Goal: Task Accomplishment & Management: Manage account settings

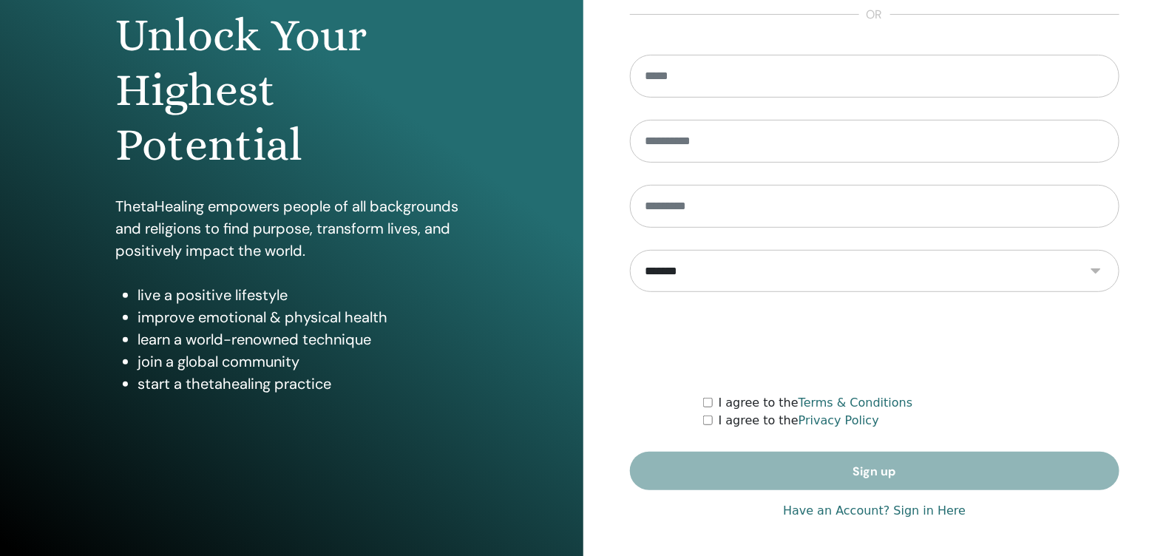
type input "**********"
click at [922, 502] on link "Have an Account? Sign in Here" at bounding box center [874, 511] width 183 height 18
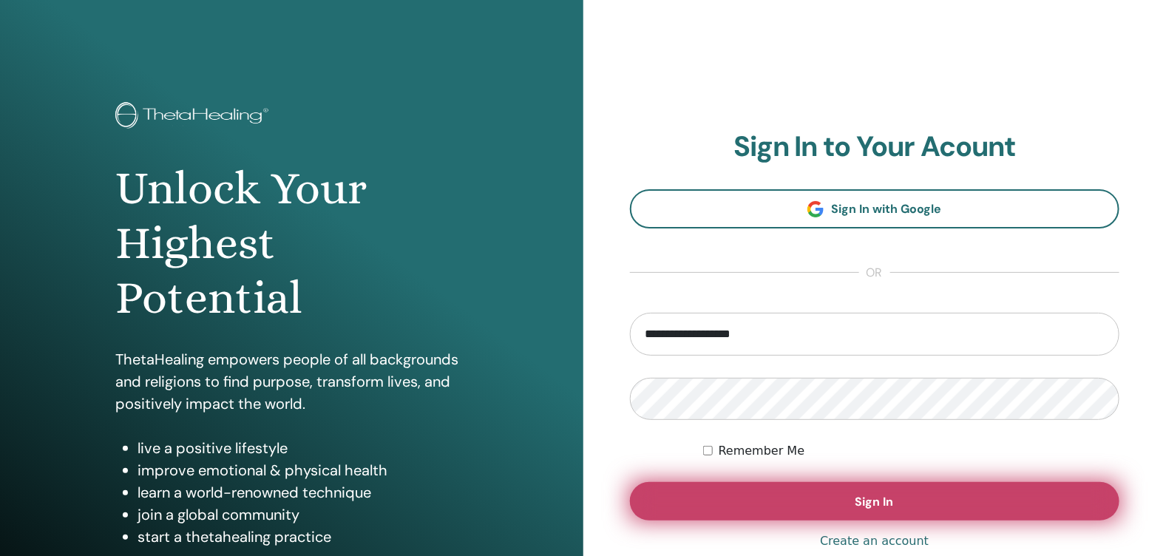
click at [919, 504] on button "Sign In" at bounding box center [875, 501] width 490 height 38
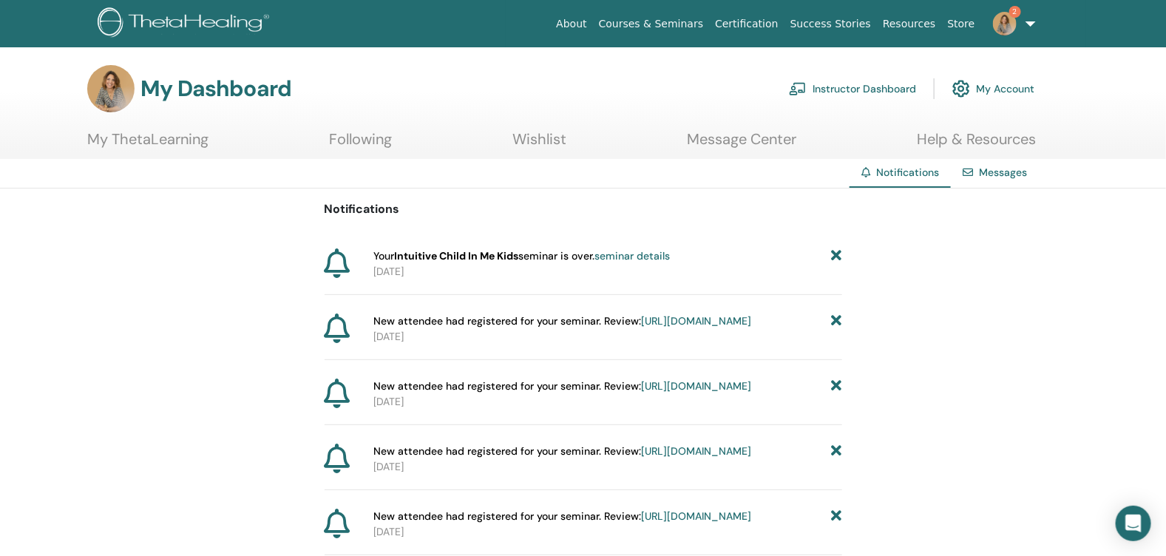
click at [839, 251] on icon at bounding box center [836, 256] width 10 height 16
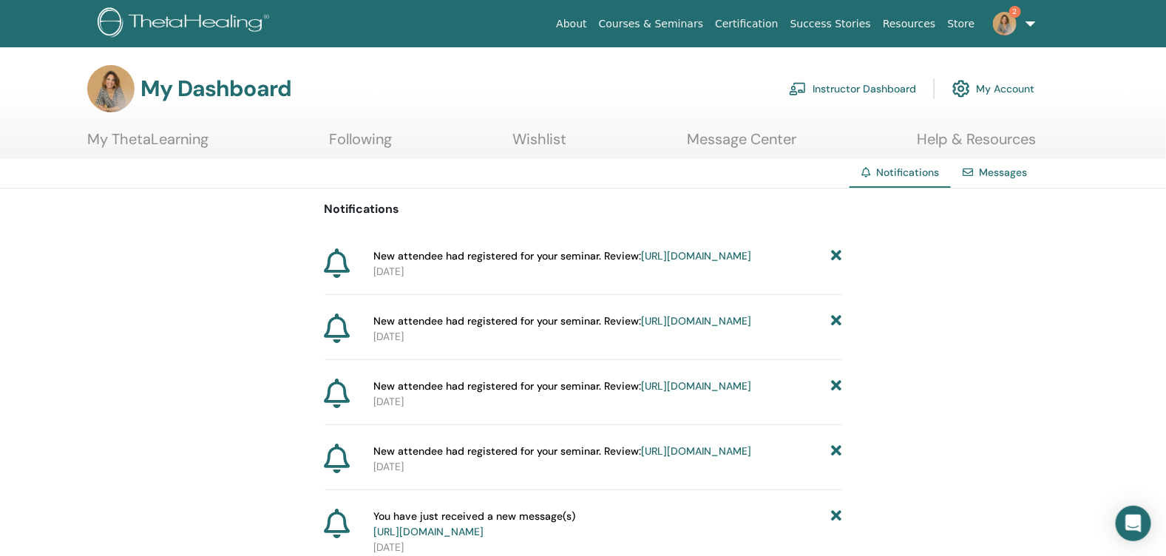
click at [839, 251] on icon at bounding box center [836, 256] width 10 height 16
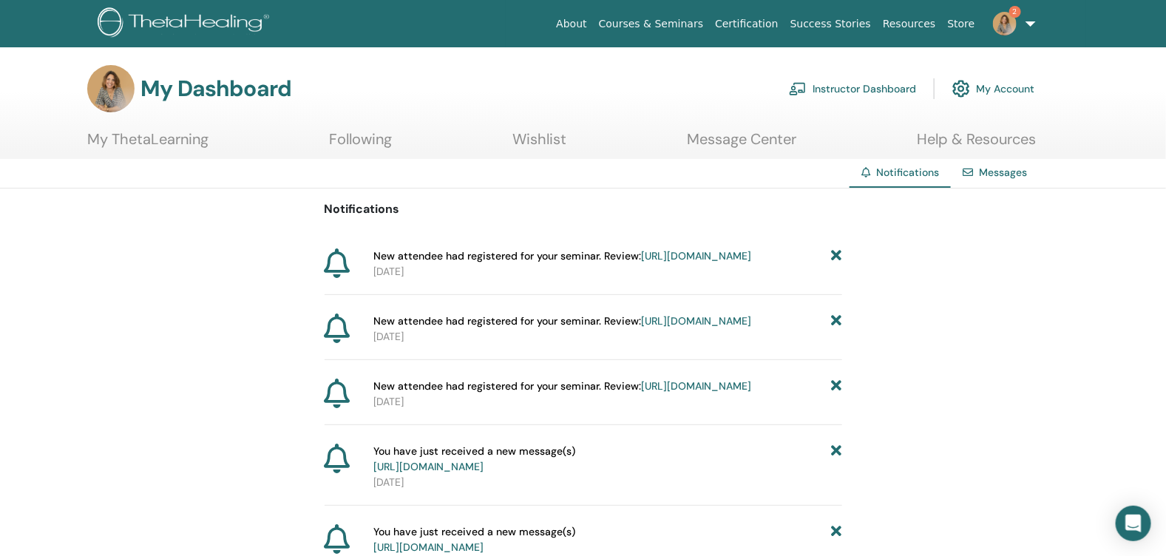
click at [839, 251] on icon at bounding box center [836, 256] width 10 height 16
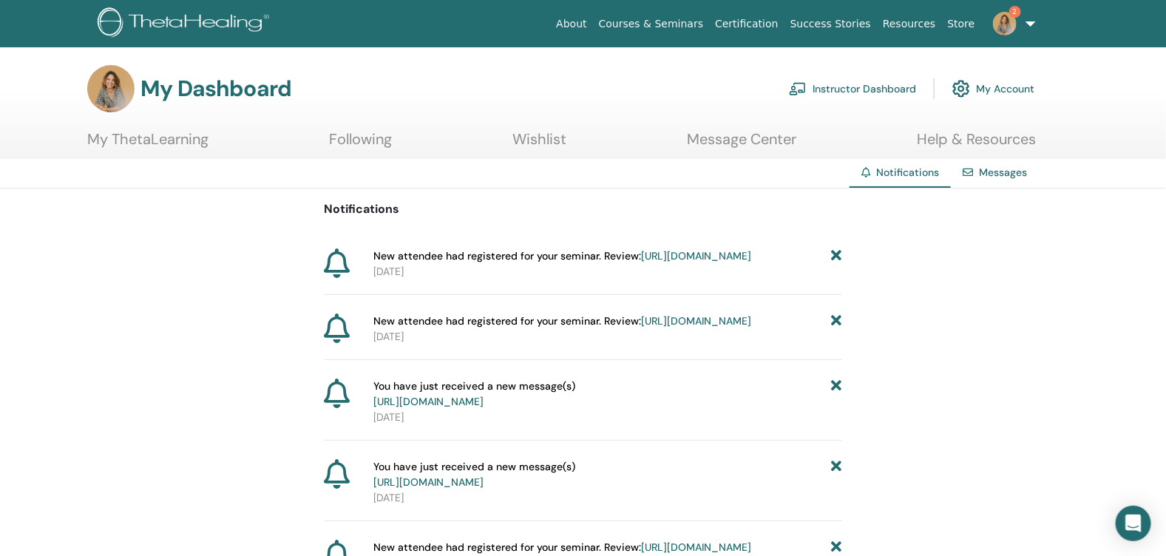
click at [839, 251] on icon at bounding box center [836, 256] width 10 height 16
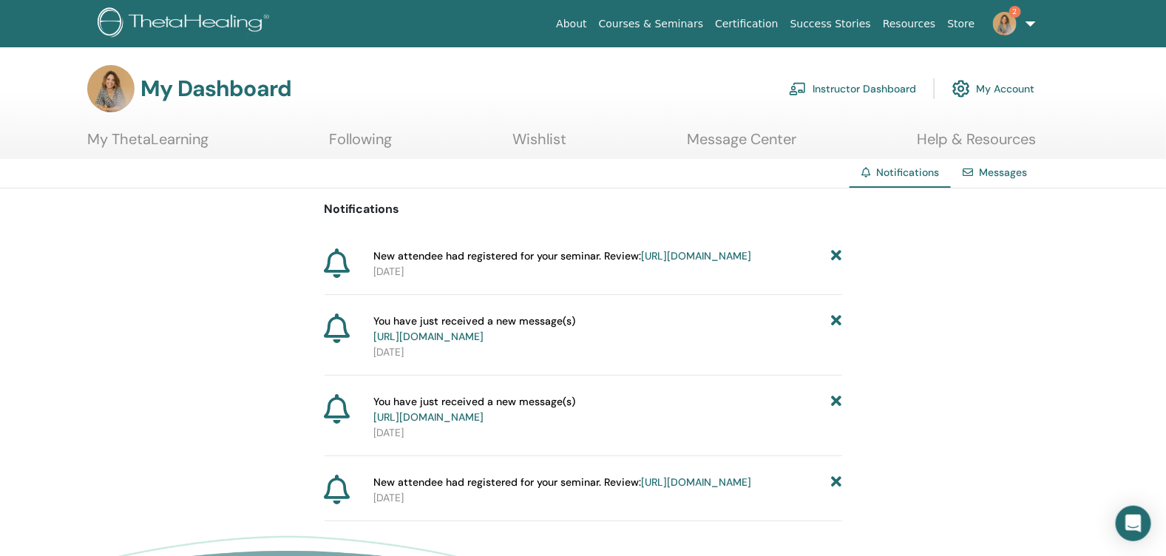
click at [838, 254] on icon at bounding box center [836, 256] width 10 height 16
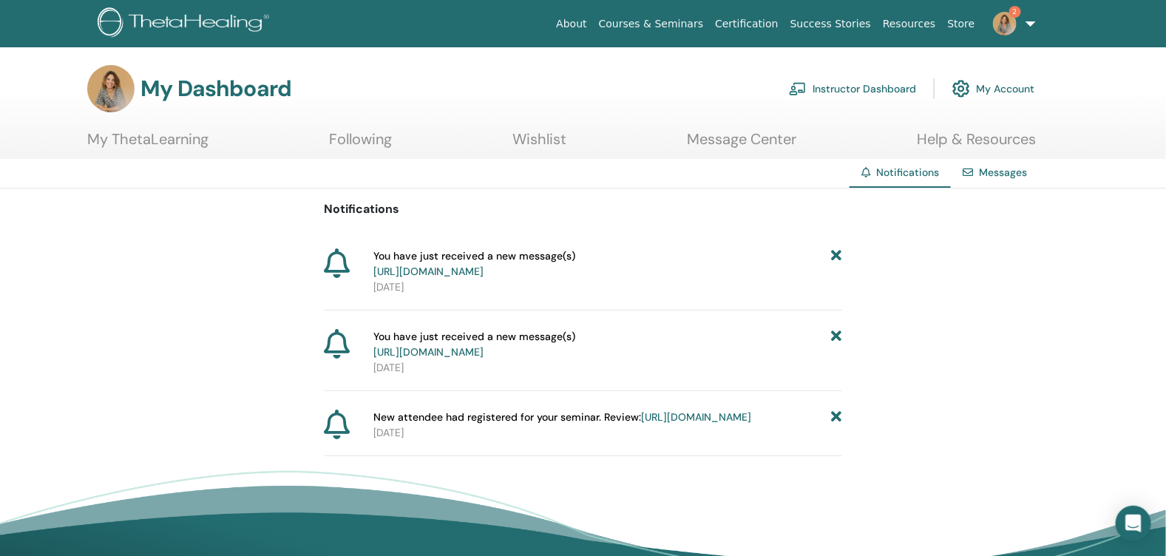
click at [838, 254] on icon at bounding box center [836, 263] width 10 height 31
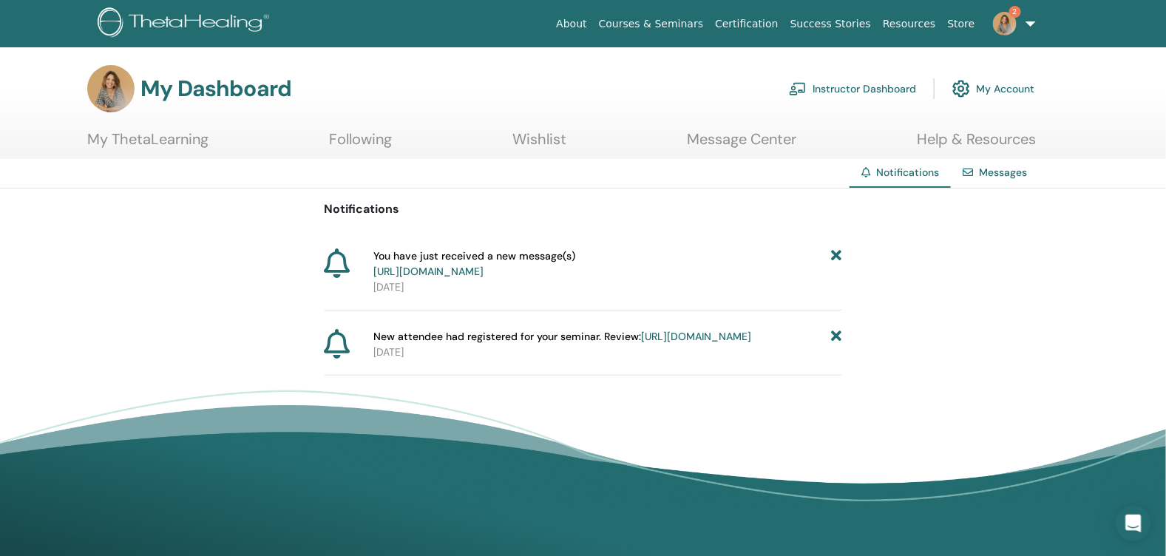
click at [838, 254] on icon at bounding box center [836, 263] width 10 height 31
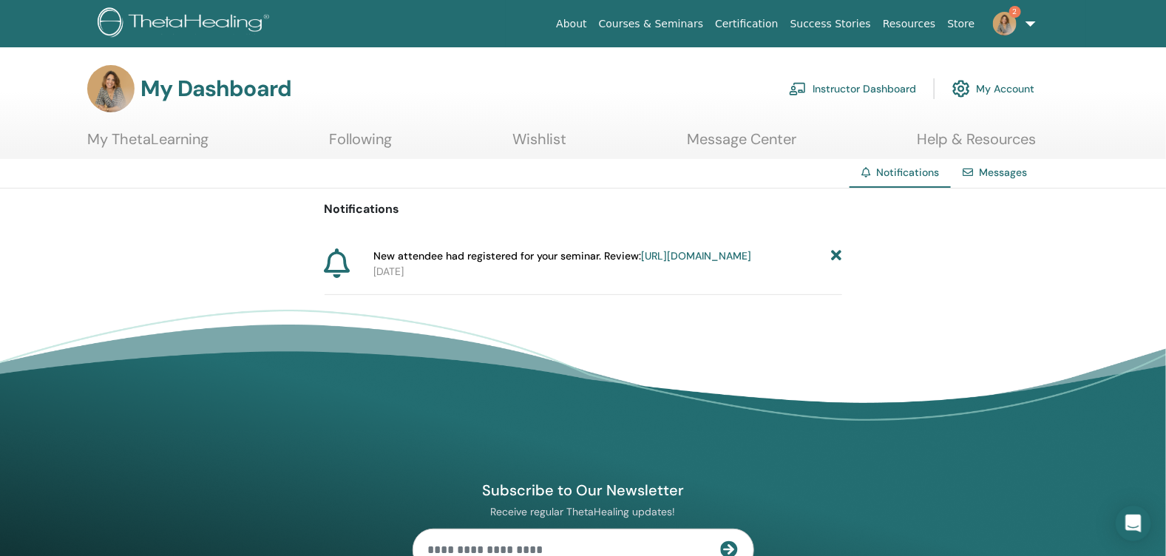
click at [838, 254] on icon at bounding box center [836, 256] width 10 height 16
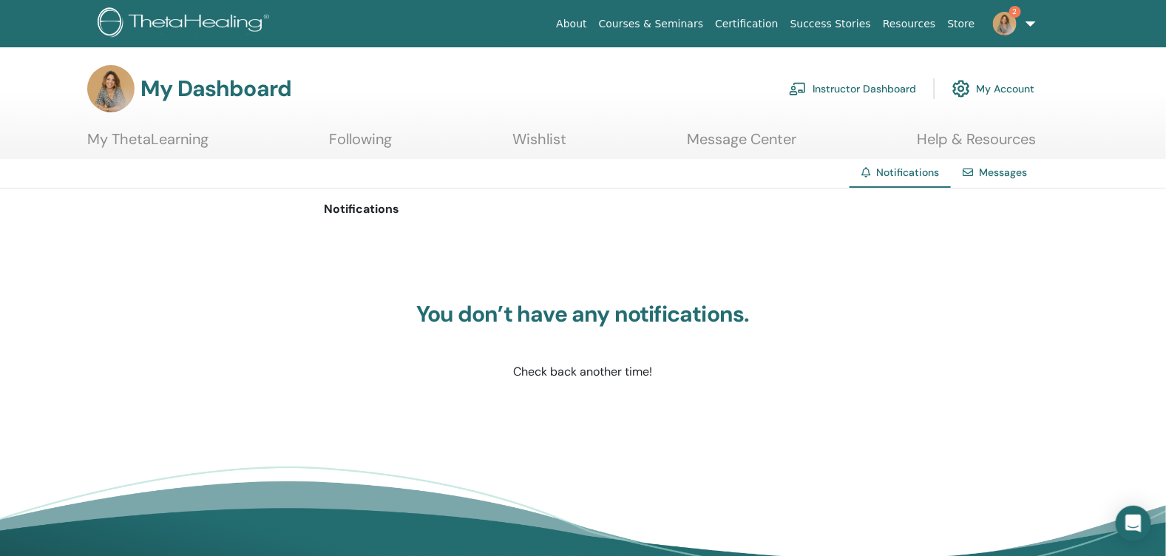
click at [981, 162] on div "Messages" at bounding box center [995, 172] width 88 height 27
click at [981, 169] on link "Messages" at bounding box center [1003, 172] width 48 height 13
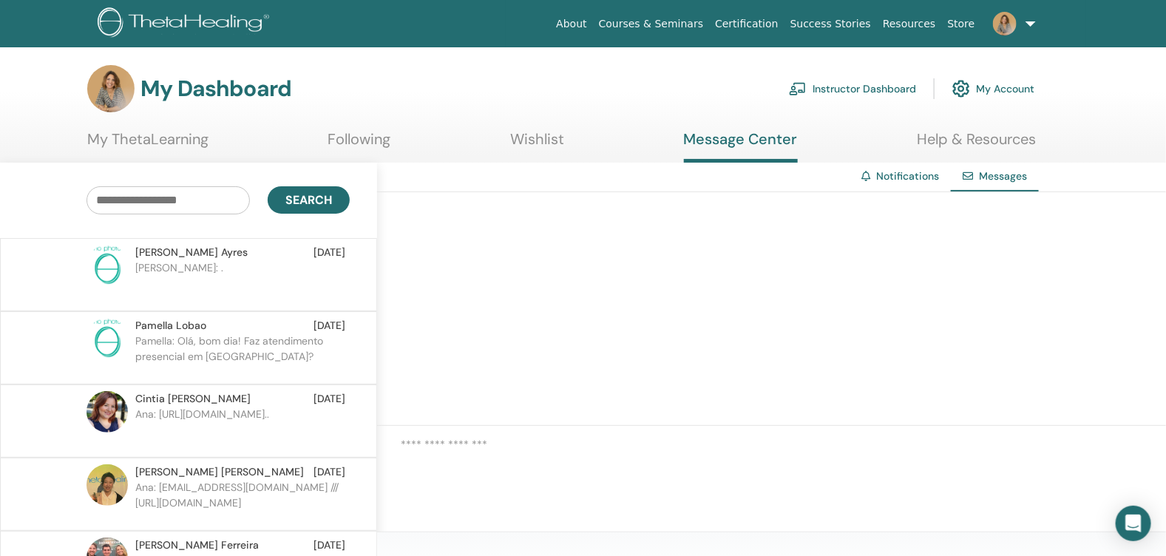
click at [260, 282] on p "Simone: ." at bounding box center [242, 282] width 214 height 44
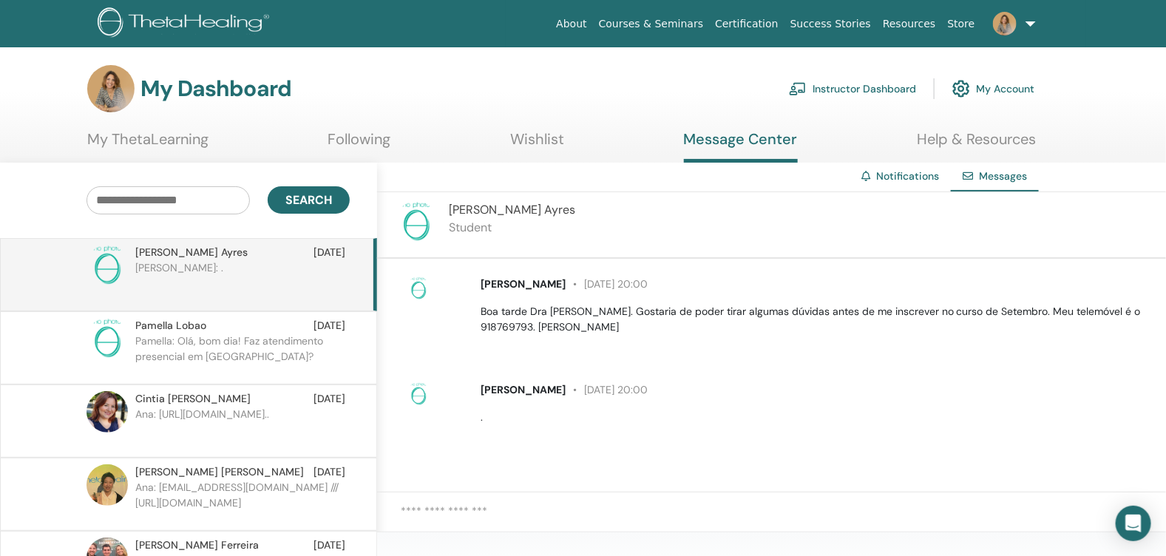
click at [879, 88] on link "Instructor Dashboard" at bounding box center [852, 88] width 127 height 33
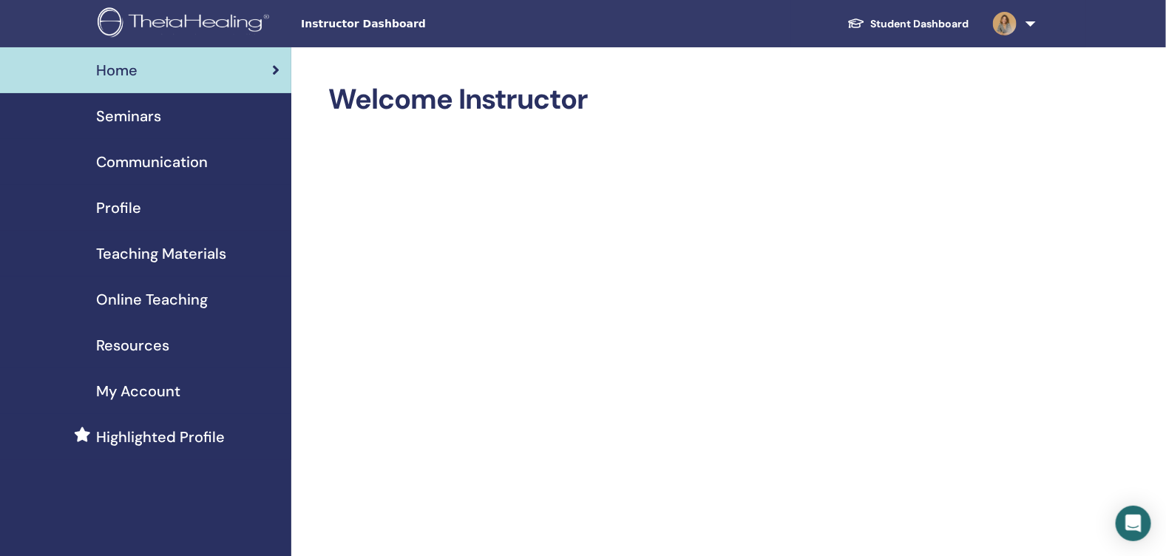
click at [121, 119] on span "Seminars" at bounding box center [128, 116] width 65 height 22
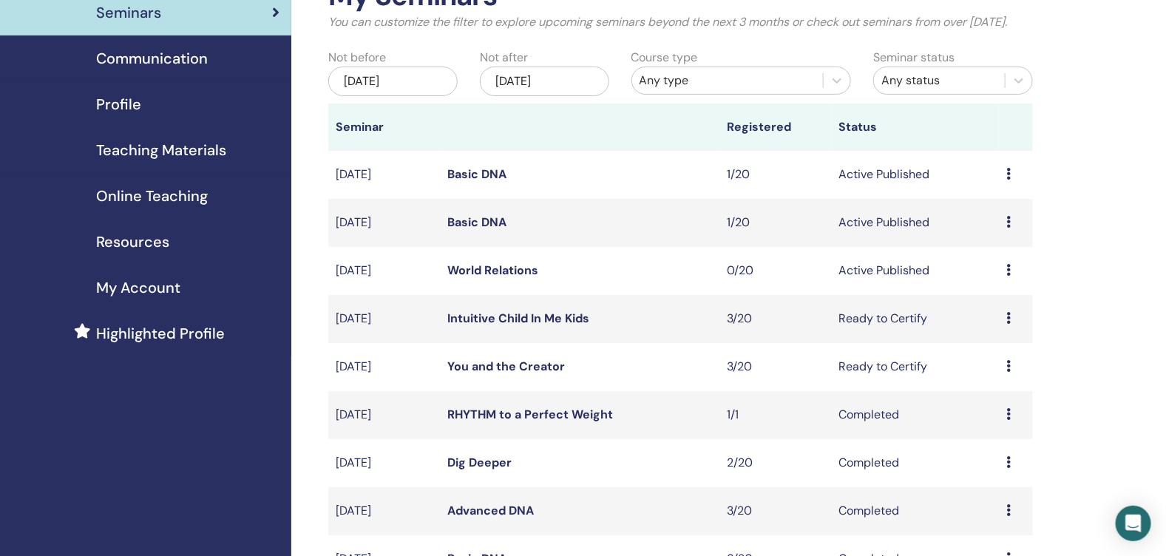
scroll to position [147, 0]
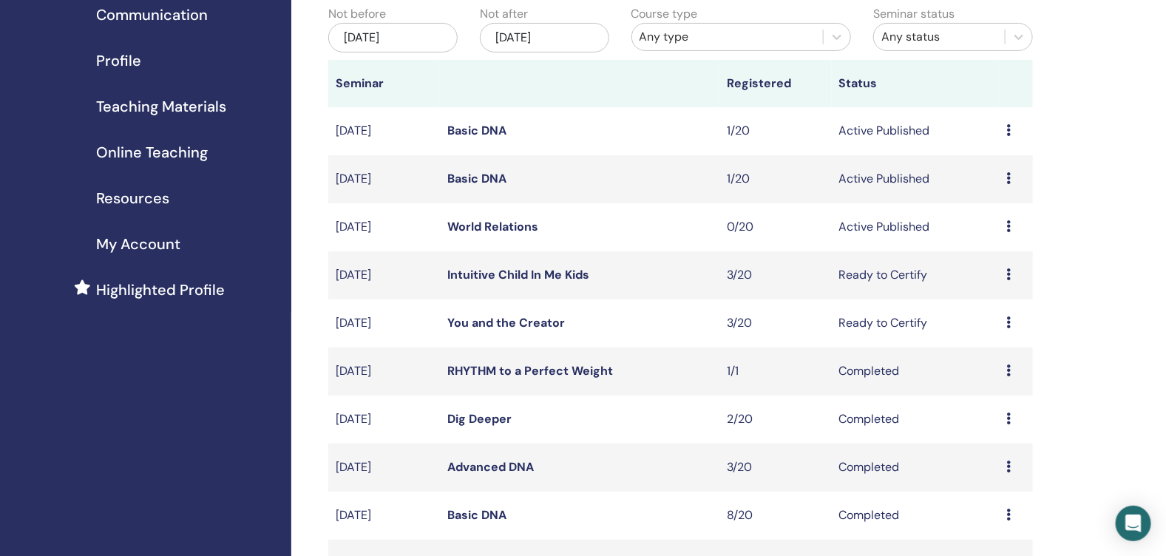
click at [522, 331] on link "You and the Creator" at bounding box center [506, 323] width 118 height 16
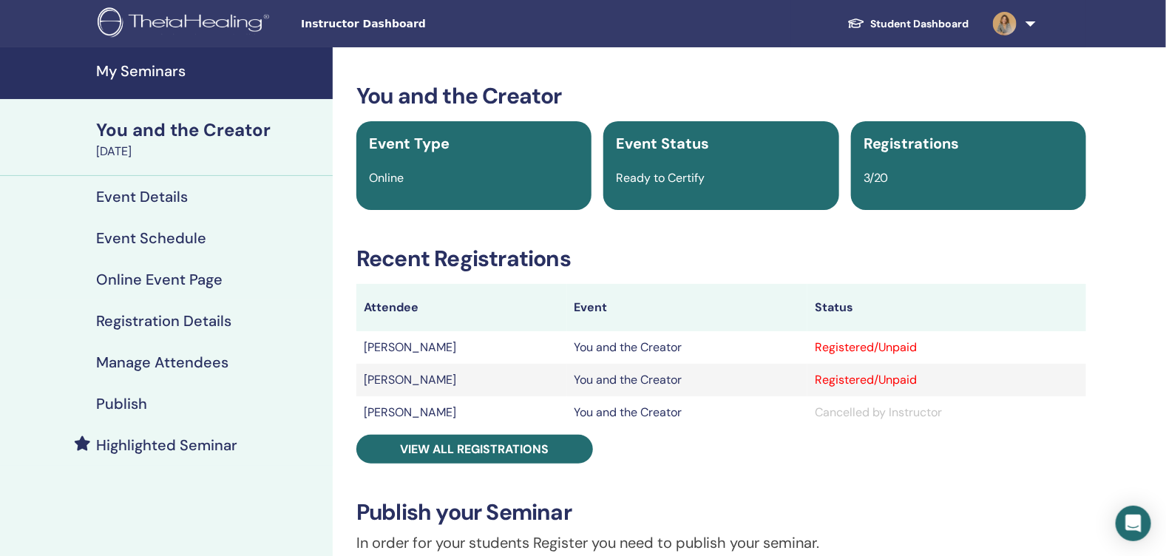
click at [885, 346] on div "Registered/Unpaid" at bounding box center [947, 348] width 264 height 18
click at [415, 337] on td "[PERSON_NAME]" at bounding box center [461, 347] width 211 height 33
click at [412, 348] on td "[PERSON_NAME]" at bounding box center [461, 347] width 211 height 33
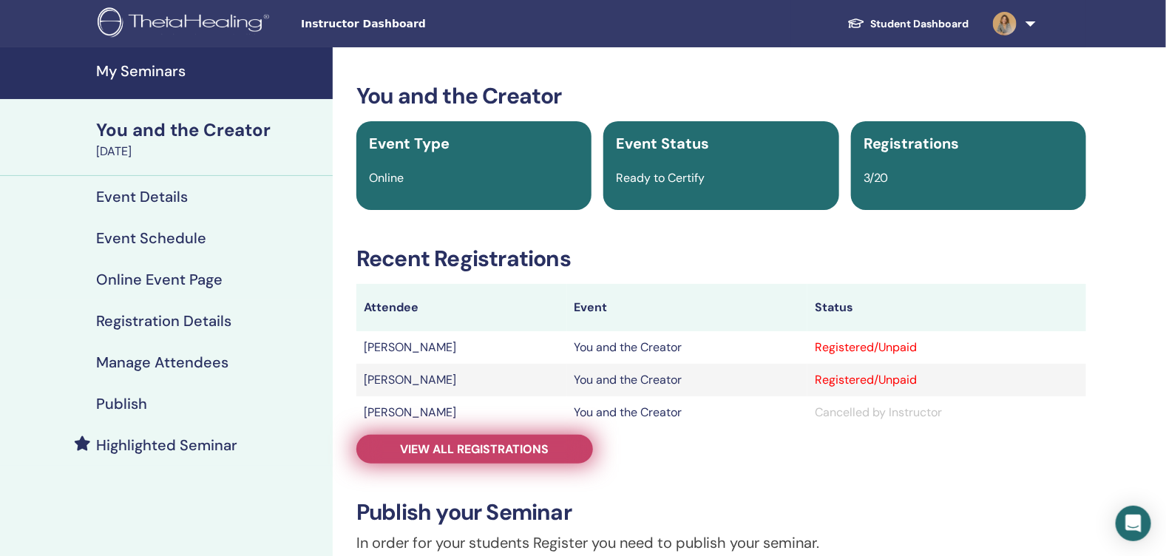
click at [427, 442] on span "View all registrations" at bounding box center [475, 450] width 149 height 16
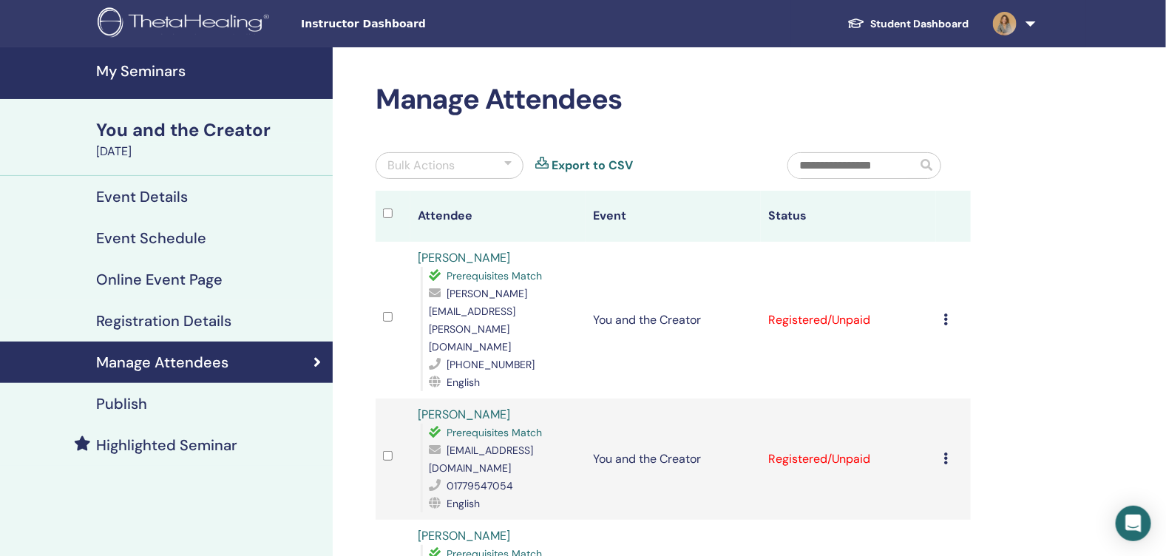
click at [944, 314] on icon at bounding box center [946, 320] width 4 height 12
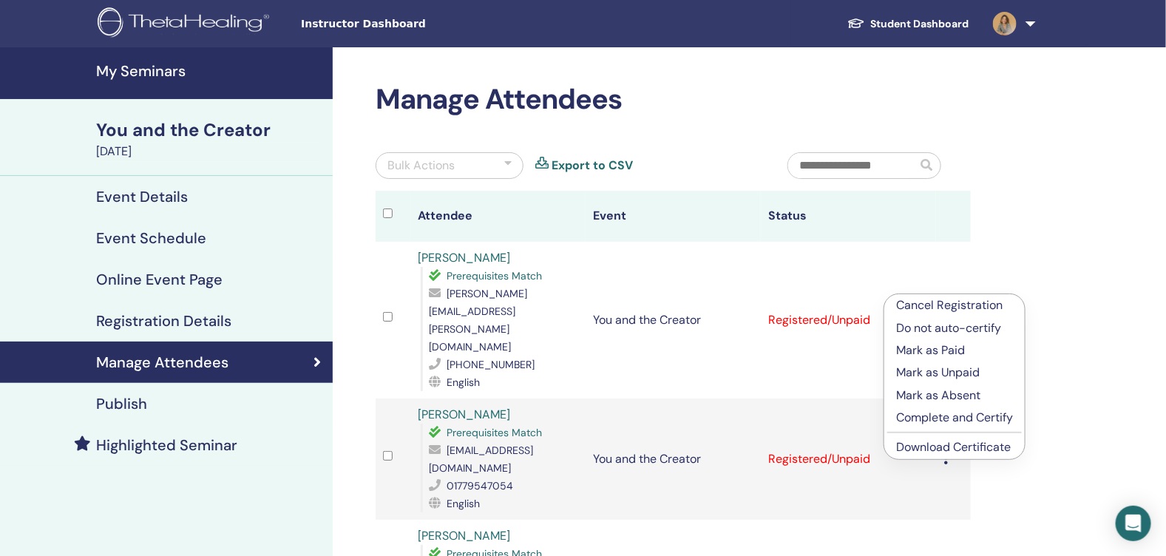
click at [988, 419] on p "Complete and Certify" at bounding box center [954, 418] width 117 height 18
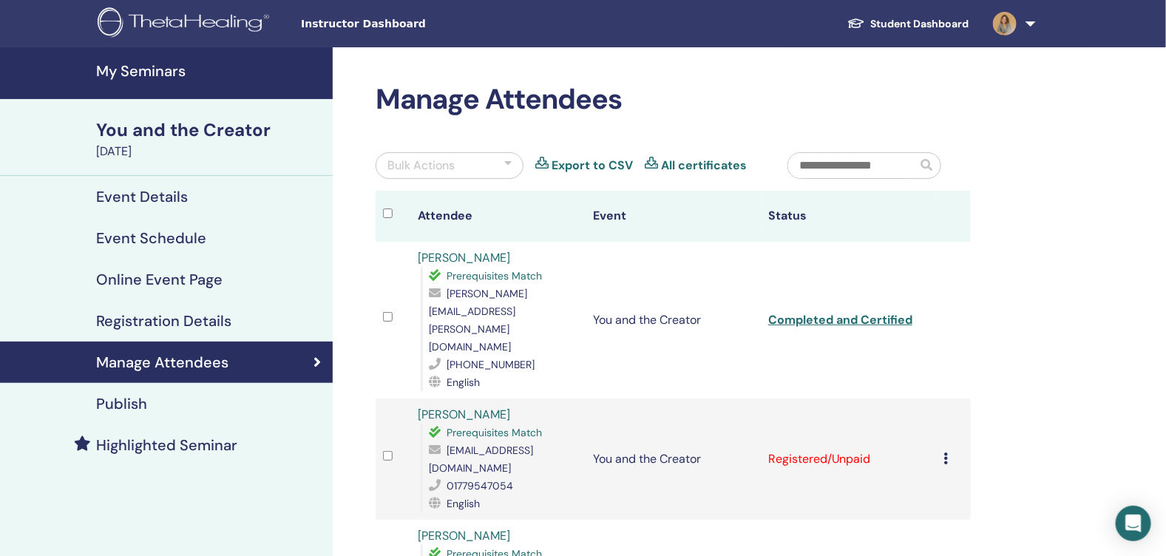
click at [942, 399] on td "Cancel Registration Do not auto-certify Mark as Paid Mark as Unpaid Mark as Abs…" at bounding box center [953, 459] width 35 height 121
click at [947, 453] on icon at bounding box center [946, 459] width 4 height 12
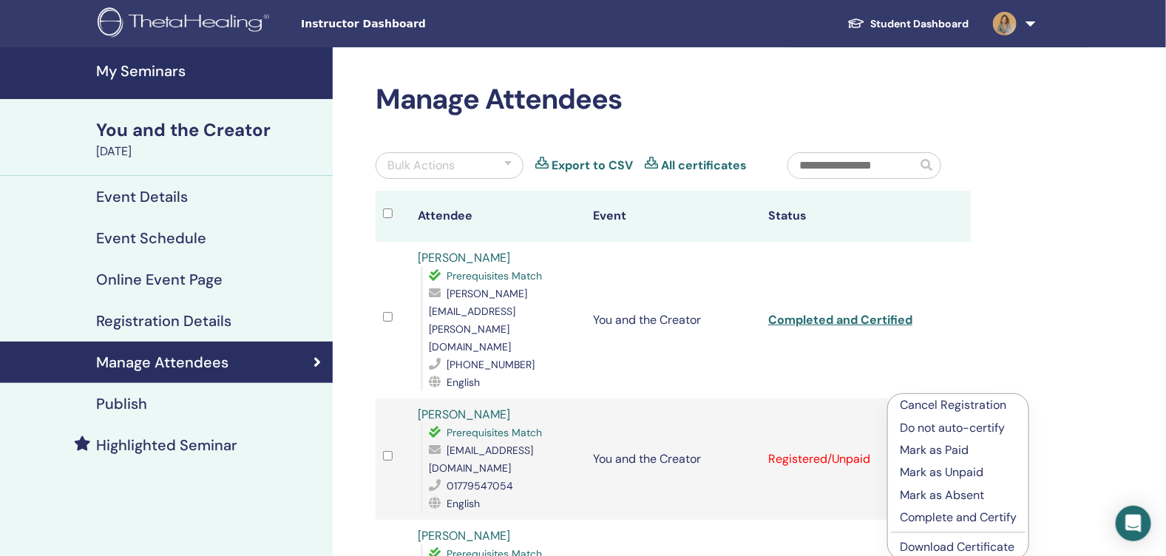
click at [959, 518] on p "Complete and Certify" at bounding box center [958, 518] width 117 height 18
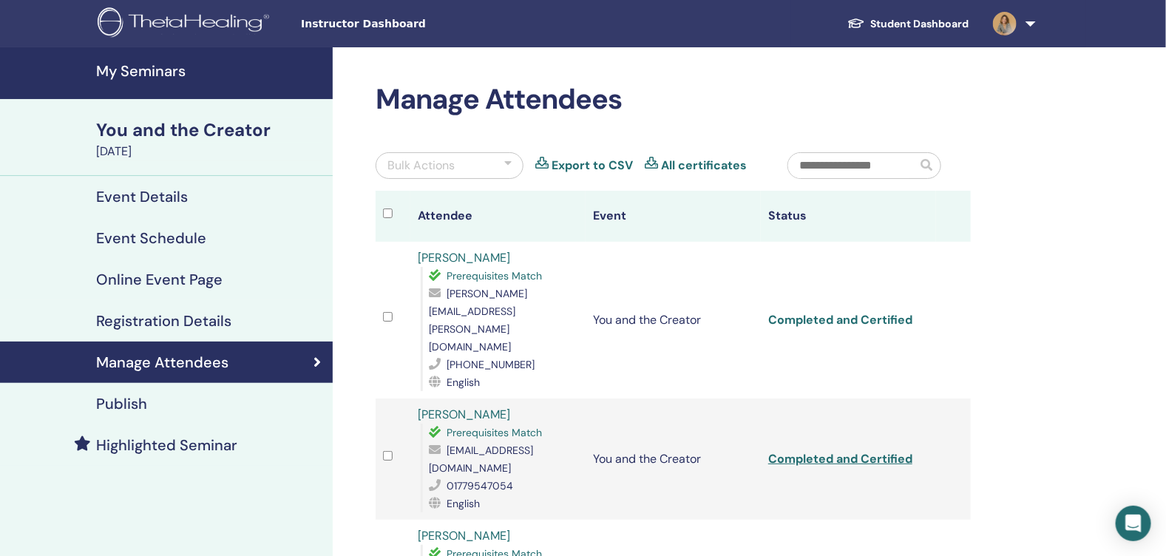
click at [888, 312] on link "Completed and Certified" at bounding box center [840, 320] width 144 height 16
click at [752, 400] on td "You and the Creator" at bounding box center [673, 459] width 175 height 121
click at [781, 451] on link "Completed and Certified" at bounding box center [840, 459] width 144 height 16
click at [116, 72] on h4 "My Seminars" at bounding box center [210, 71] width 228 height 18
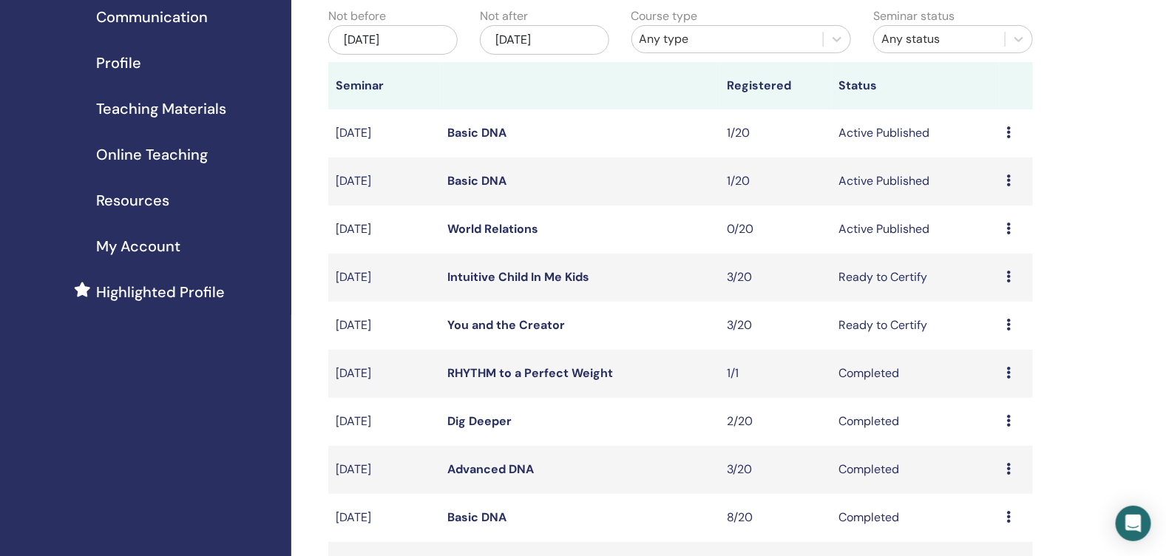
scroll to position [147, 0]
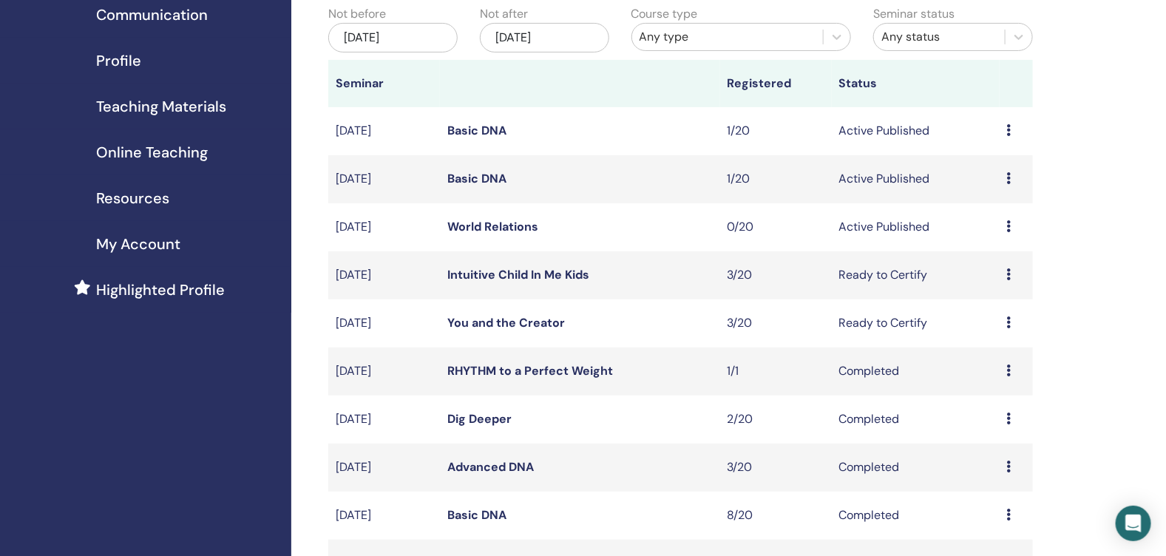
click at [567, 283] on link "Intuitive Child In Me Kids" at bounding box center [518, 275] width 142 height 16
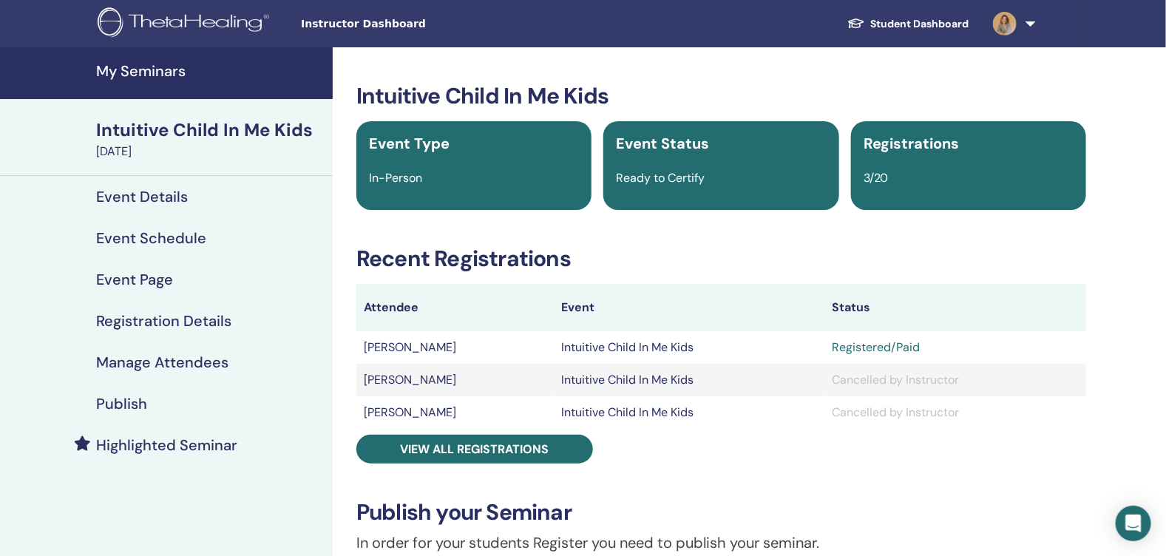
click at [390, 345] on td "[PERSON_NAME]" at bounding box center [454, 347] width 197 height 33
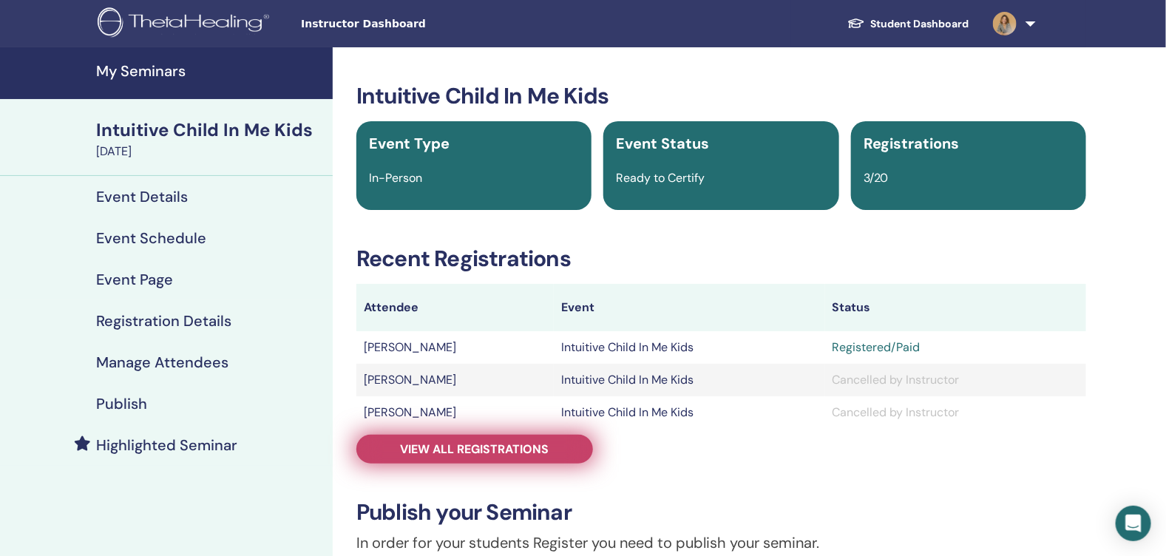
click at [444, 444] on span "View all registrations" at bounding box center [475, 450] width 149 height 16
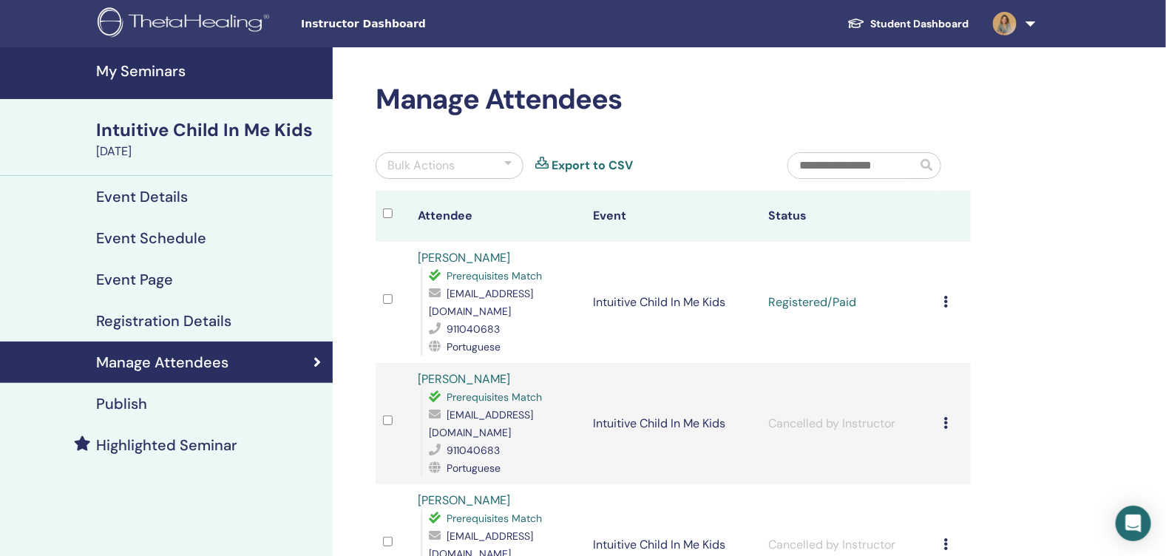
click at [949, 298] on div "Cancel Registration Do not auto-certify Mark as Paid Mark as Unpaid Mark as Abs…" at bounding box center [954, 303] width 20 height 18
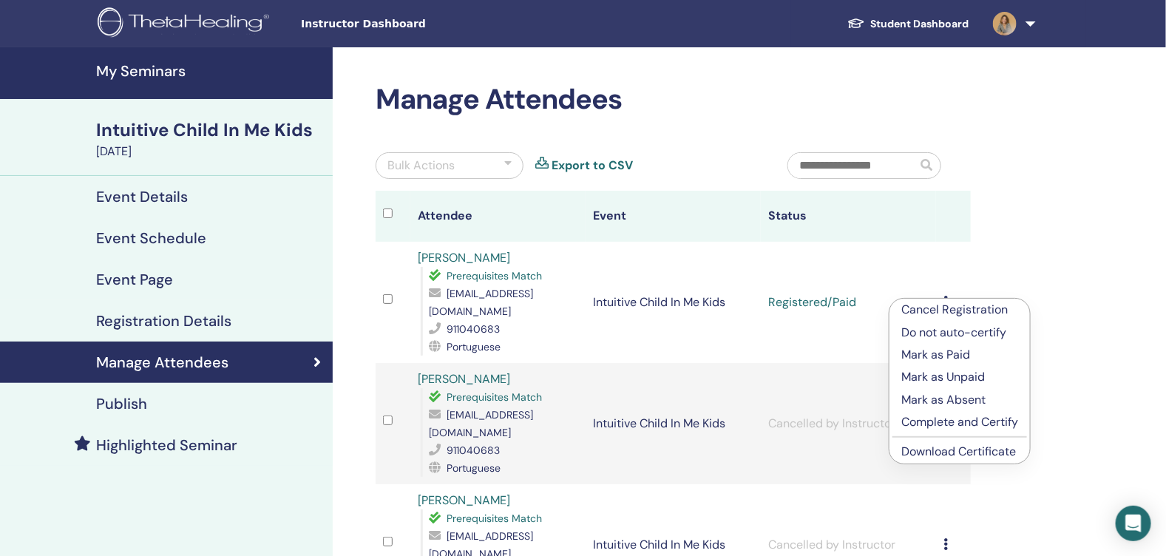
click at [970, 424] on p "Complete and Certify" at bounding box center [960, 422] width 117 height 18
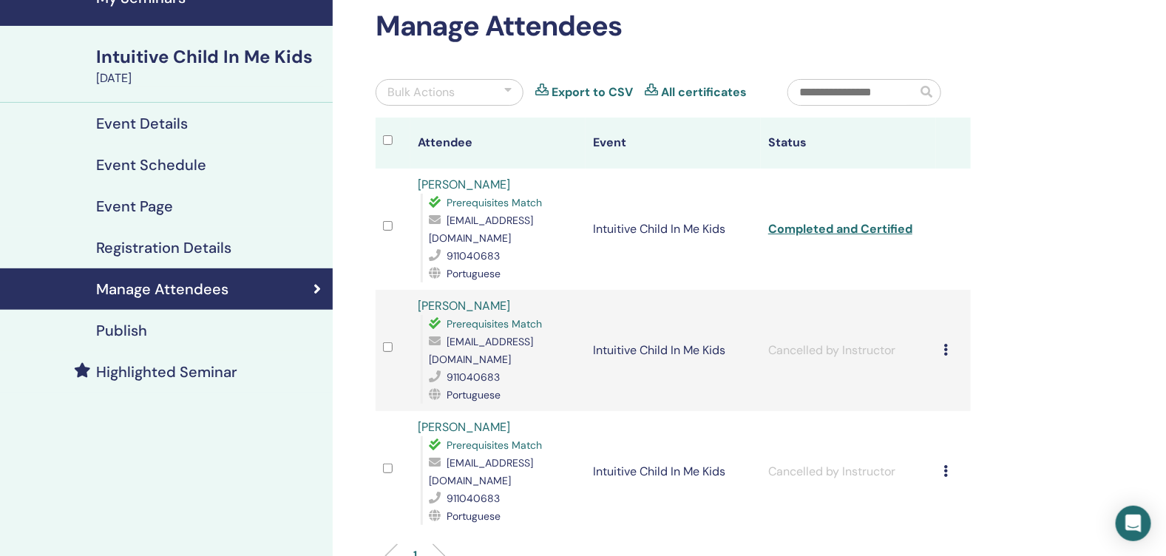
scroll to position [147, 0]
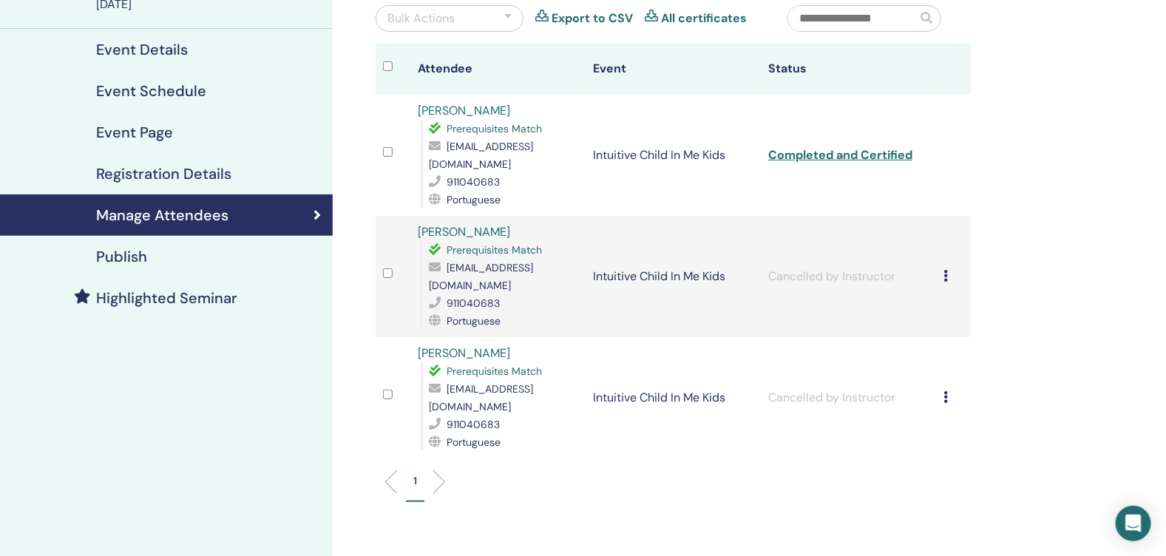
click at [464, 103] on link "[PERSON_NAME]" at bounding box center [464, 111] width 92 height 16
